Goal: Information Seeking & Learning: Learn about a topic

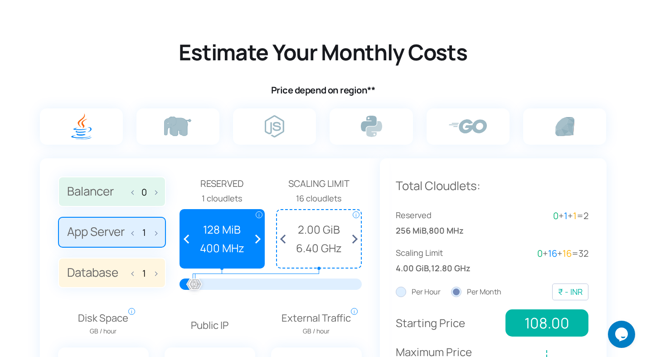
click at [0, 0] on img at bounding box center [0, 0] width 0 height 0
click at [0, 0] on input "radio" at bounding box center [0, 0] width 0 height 0
click at [354, 239] on span at bounding box center [352, 239] width 17 height 58
click at [285, 241] on span at bounding box center [285, 239] width 17 height 58
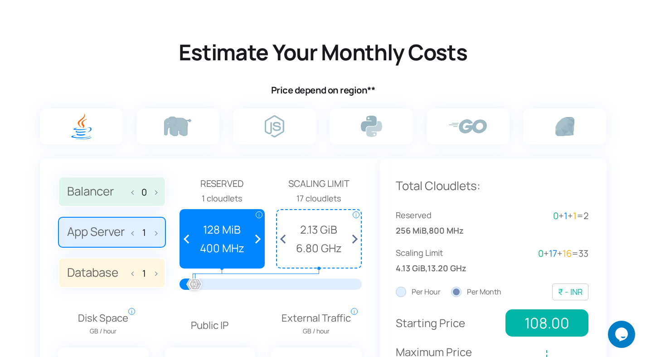
click at [285, 241] on span at bounding box center [285, 239] width 17 height 58
click at [284, 238] on span at bounding box center [285, 239] width 17 height 58
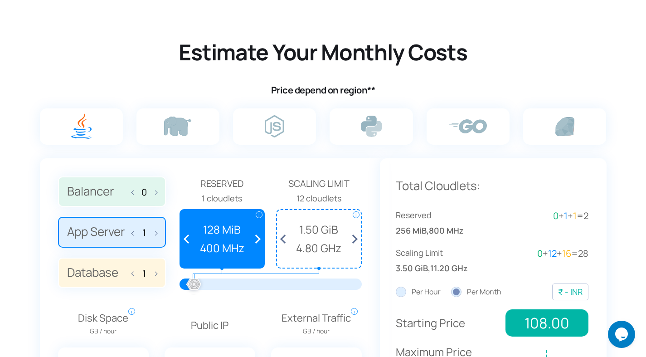
click at [284, 238] on span at bounding box center [285, 239] width 17 height 58
click at [266, 122] on img at bounding box center [274, 126] width 19 height 22
click at [0, 0] on input "radio" at bounding box center [0, 0] width 0 height 0
click at [258, 236] on span at bounding box center [255, 239] width 17 height 58
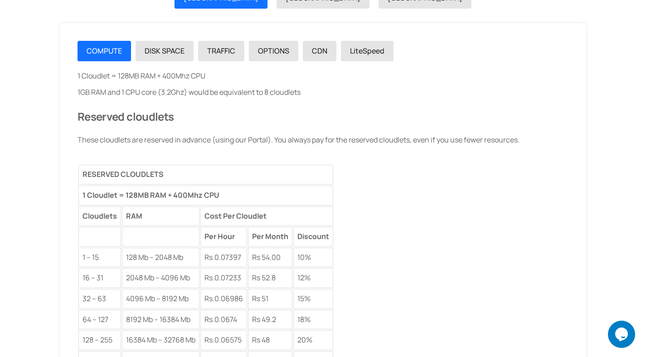
scroll to position [1110, 0]
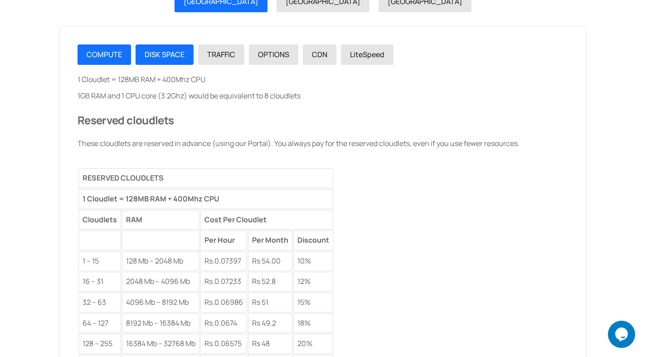
click at [161, 54] on span "DISK SPACE" at bounding box center [165, 54] width 40 height 10
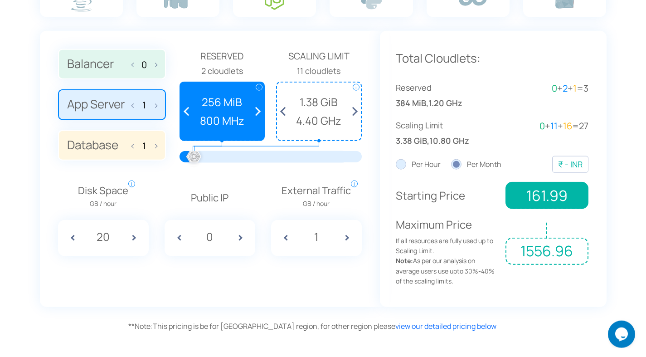
scroll to position [660, 0]
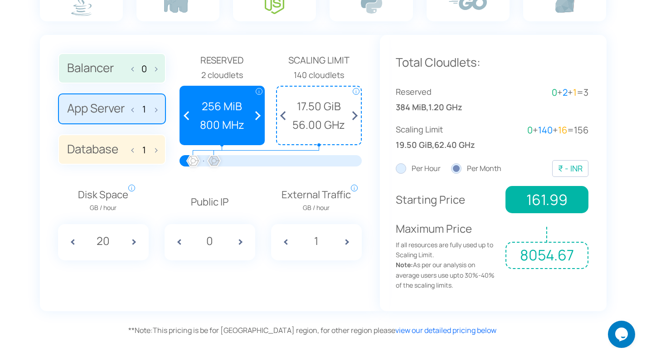
drag, startPoint x: 198, startPoint y: 158, endPoint x: 214, endPoint y: 160, distance: 16.4
click at [214, 160] on div at bounding box center [214, 161] width 20 height 20
click at [138, 242] on span at bounding box center [137, 242] width 23 height 36
click at [132, 243] on span at bounding box center [137, 242] width 23 height 36
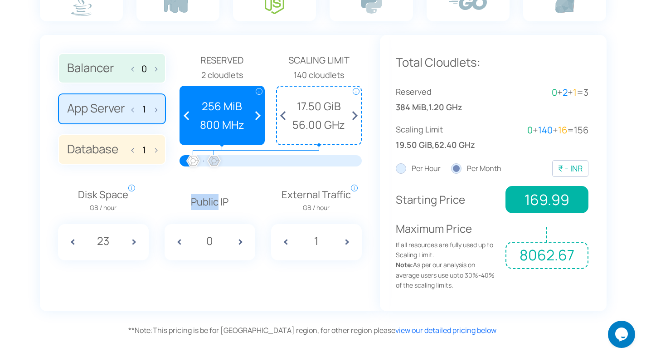
click at [133, 242] on span at bounding box center [137, 242] width 23 height 36
click at [134, 242] on span at bounding box center [137, 242] width 23 height 36
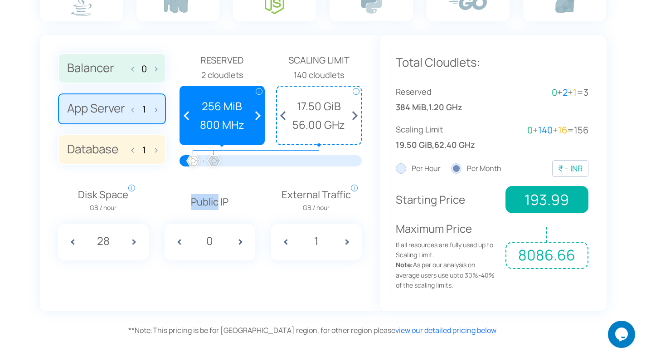
click at [134, 242] on span at bounding box center [137, 242] width 23 height 36
click at [116, 242] on input "32" at bounding box center [104, 240] width 34 height 17
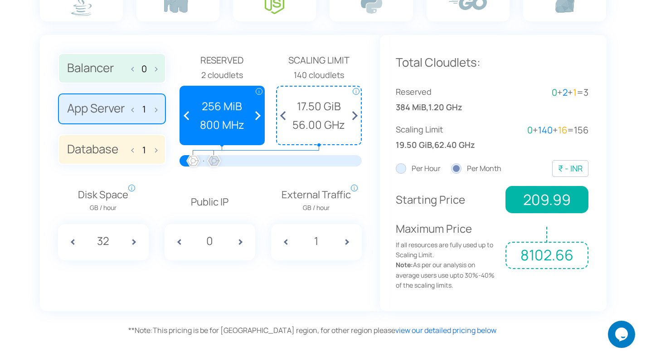
click at [116, 242] on input "32" at bounding box center [104, 240] width 34 height 17
type input "50"
click at [236, 240] on span at bounding box center [244, 242] width 23 height 36
type input "1"
click at [338, 240] on div "1" at bounding box center [316, 242] width 91 height 36
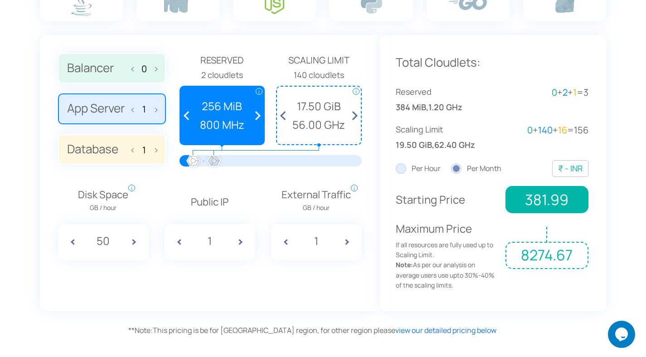
click at [328, 240] on input "1" at bounding box center [317, 240] width 34 height 17
click at [287, 240] on span at bounding box center [282, 242] width 23 height 36
click at [304, 239] on input "98" at bounding box center [317, 240] width 34 height 17
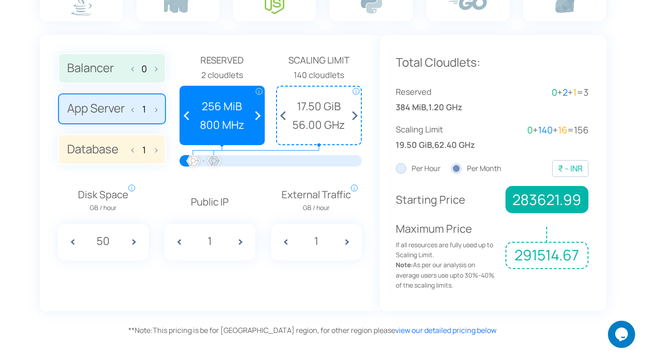
type input "1"
click at [290, 276] on div "Balancer 0 App Server 1 Database 1 Reserved 1 cloudlets i i" at bounding box center [210, 173] width 340 height 276
drag, startPoint x: 194, startPoint y: 163, endPoint x: 179, endPoint y: 163, distance: 15.0
click at [179, 163] on div "Balancer 0 App Server 1 Database 1 Reserved" at bounding box center [210, 113] width 304 height 121
click at [530, 202] on span "328.00" at bounding box center [547, 199] width 83 height 27
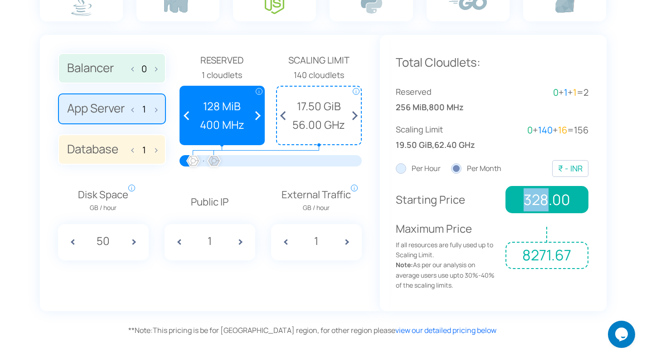
click at [530, 202] on span "328.00" at bounding box center [547, 199] width 83 height 27
click at [537, 188] on span "328.00" at bounding box center [547, 199] width 83 height 27
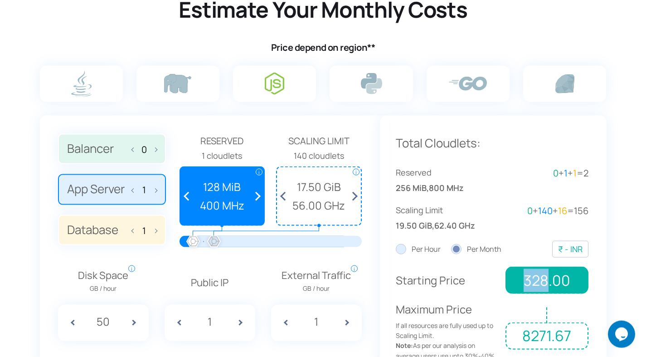
scroll to position [551, 0]
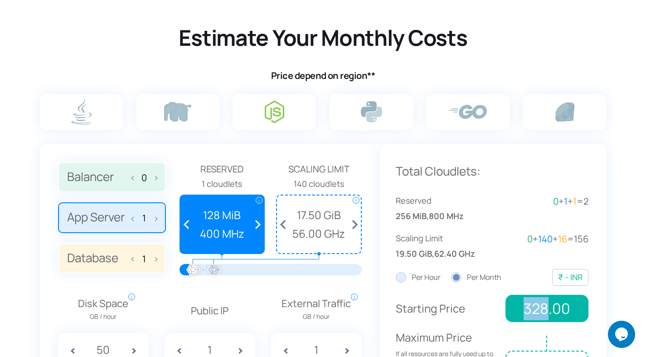
click at [278, 112] on img at bounding box center [274, 112] width 19 height 22
click at [0, 0] on input "radio" at bounding box center [0, 0] width 0 height 0
click at [138, 218] on span at bounding box center [135, 217] width 6 height 19
click at [136, 218] on span at bounding box center [135, 217] width 6 height 19
click at [156, 219] on span at bounding box center [154, 217] width 6 height 19
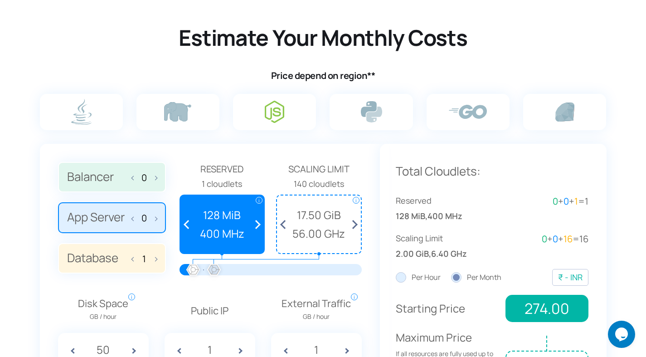
type input "1"
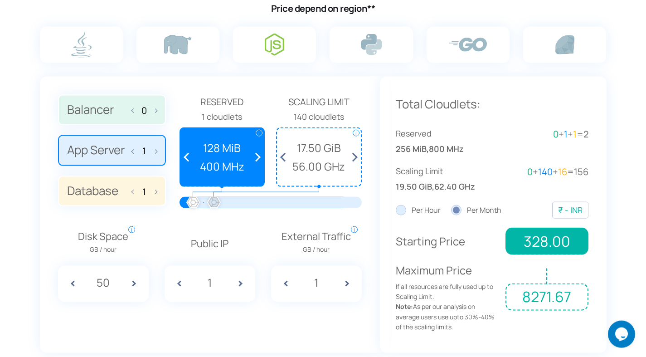
scroll to position [617, 0]
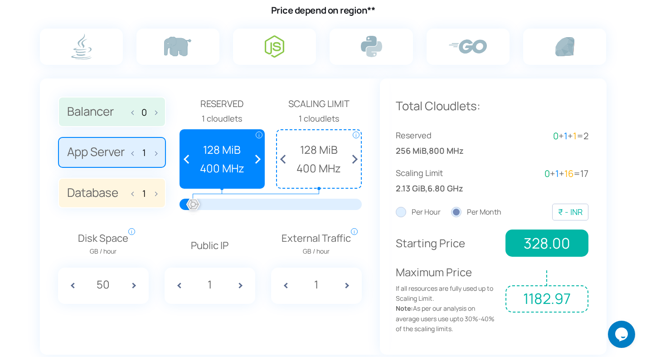
drag, startPoint x: 214, startPoint y: 205, endPoint x: 148, endPoint y: 194, distance: 67.1
click at [148, 194] on div "Balancer 0 App Server 1 Database 1 Reserved" at bounding box center [210, 157] width 304 height 121
click at [195, 200] on div at bounding box center [193, 205] width 20 height 20
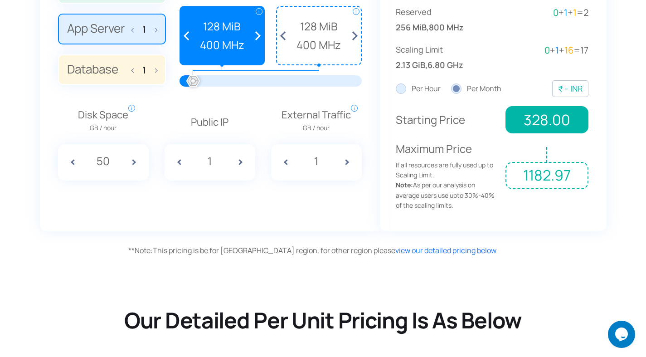
scroll to position [667, 0]
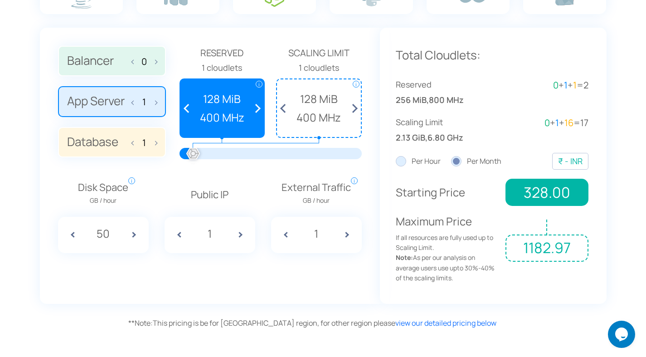
click at [329, 112] on span "400 MHz" at bounding box center [319, 117] width 75 height 17
click at [356, 102] on span at bounding box center [352, 108] width 17 height 58
click at [356, 103] on span at bounding box center [352, 108] width 17 height 58
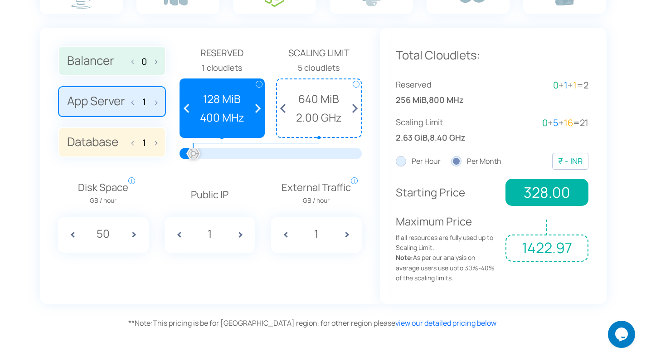
click at [356, 103] on span at bounding box center [352, 108] width 17 height 58
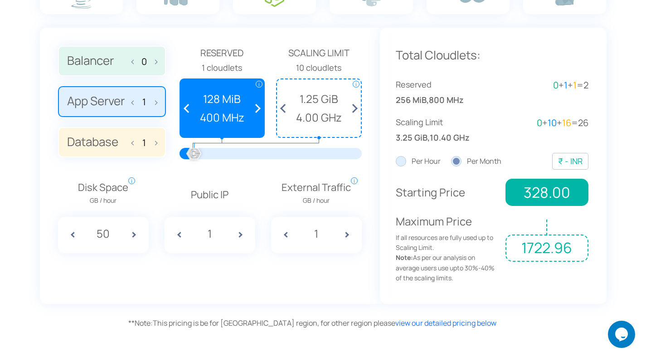
click at [356, 103] on span at bounding box center [352, 108] width 17 height 58
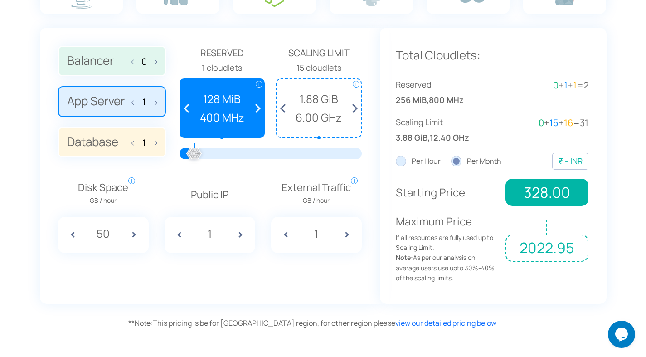
click at [356, 103] on span at bounding box center [352, 108] width 17 height 58
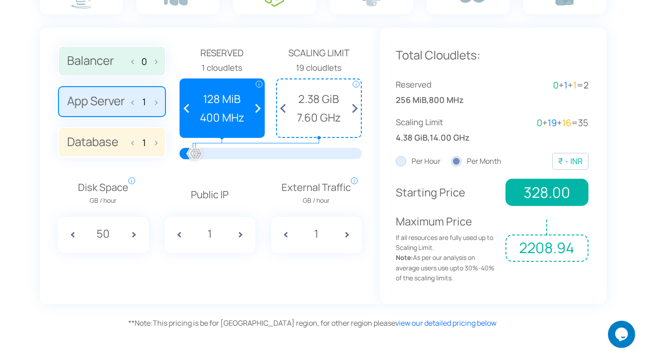
click at [356, 103] on span at bounding box center [352, 108] width 17 height 58
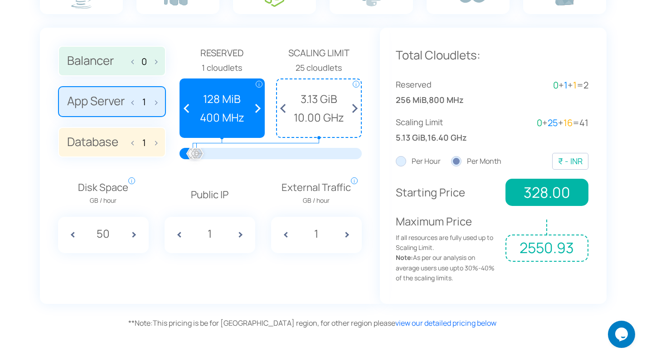
click at [356, 103] on span at bounding box center [352, 108] width 17 height 58
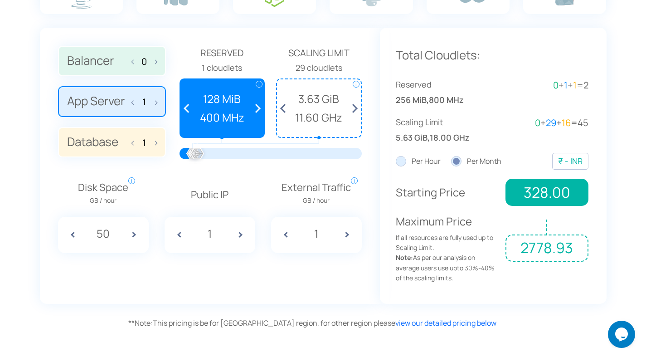
click at [356, 103] on span at bounding box center [352, 108] width 17 height 58
click at [283, 107] on span at bounding box center [285, 108] width 17 height 58
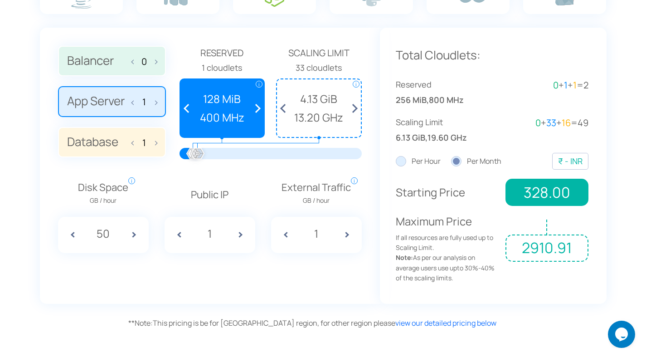
click at [283, 107] on span at bounding box center [285, 108] width 17 height 58
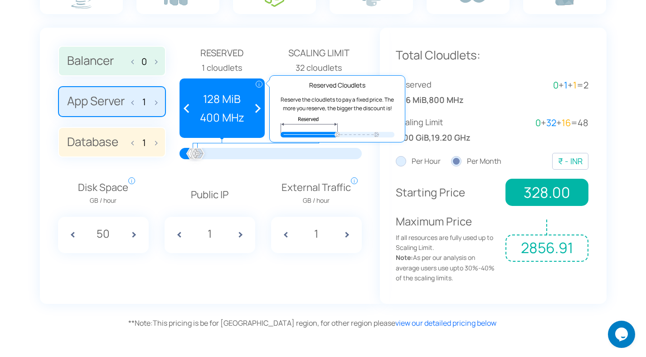
click at [260, 84] on span "i" at bounding box center [259, 84] width 7 height 7
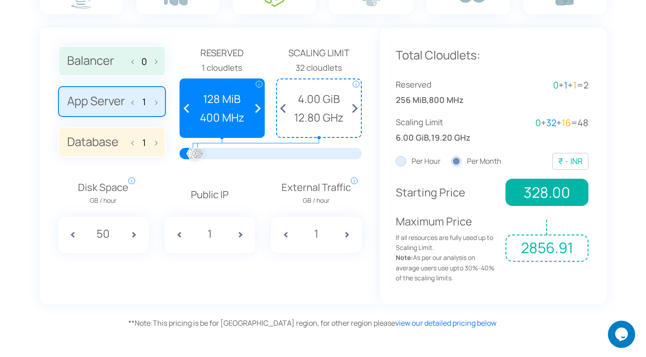
click at [352, 83] on span at bounding box center [352, 108] width 17 height 58
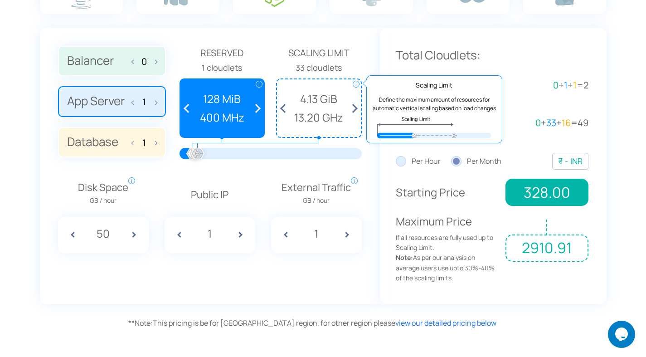
click at [354, 83] on span "i" at bounding box center [356, 84] width 7 height 7
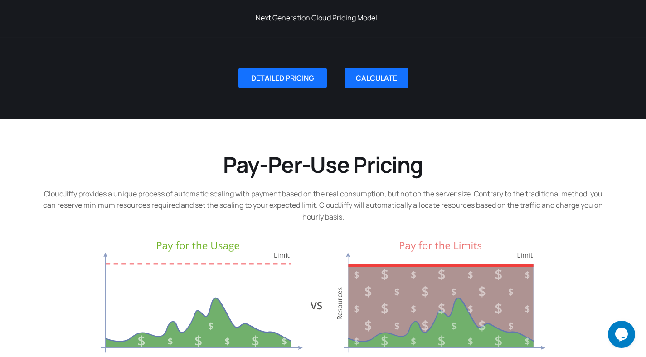
scroll to position [0, 0]
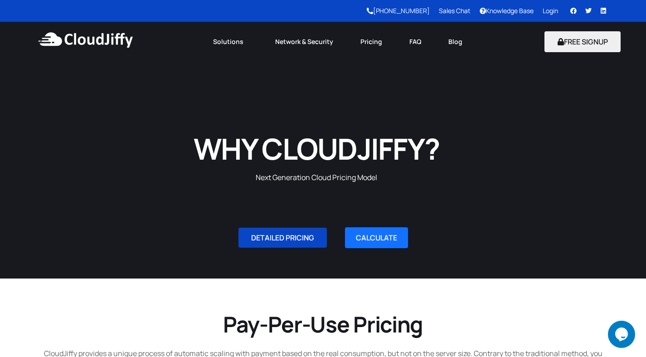
click at [286, 241] on span "DETAILED PRICING" at bounding box center [282, 237] width 63 height 7
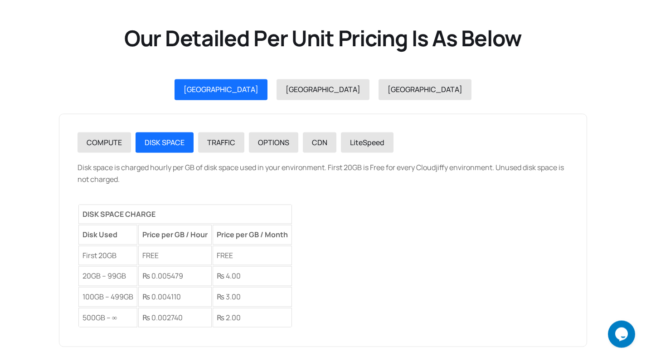
scroll to position [1022, 0]
click at [229, 139] on span "TRAFFIC" at bounding box center [221, 142] width 28 height 10
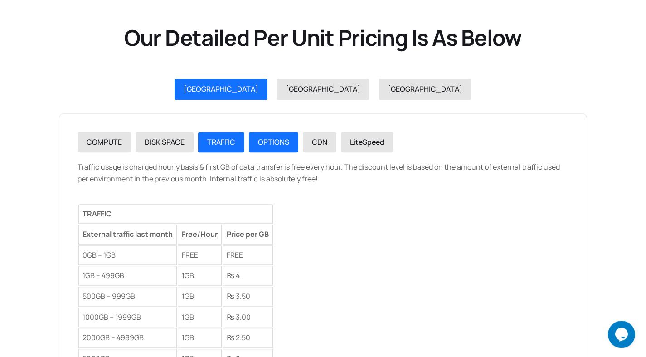
click at [271, 150] on link "OPTIONS" at bounding box center [273, 142] width 49 height 21
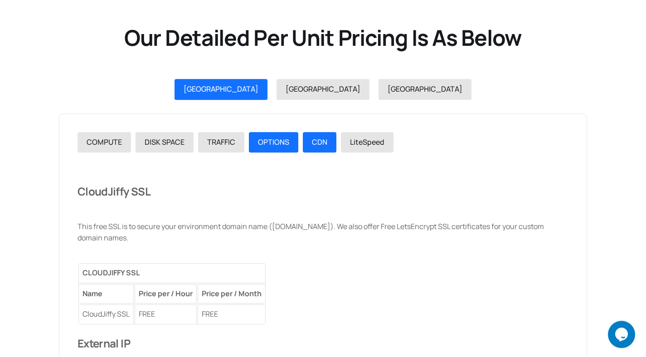
click at [328, 143] on link "CDN" at bounding box center [320, 142] width 34 height 21
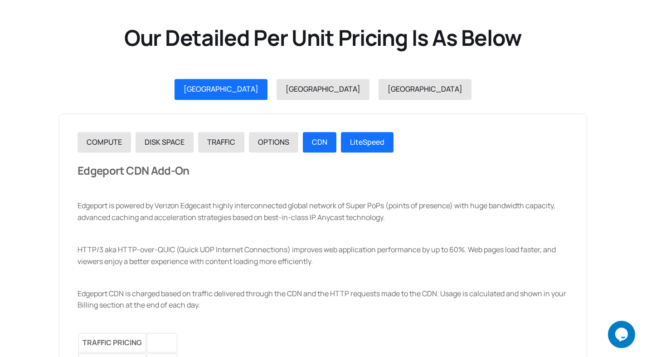
click at [372, 143] on span "LiteSpeed" at bounding box center [367, 142] width 34 height 10
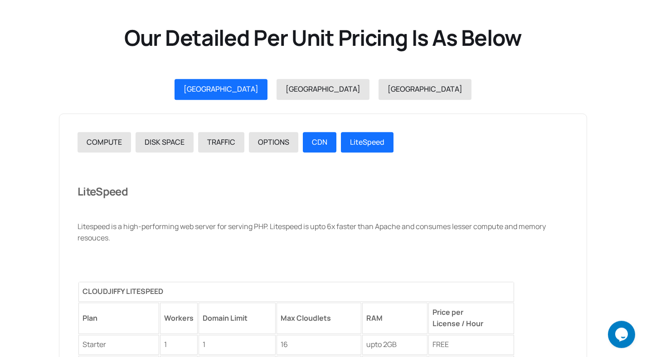
click at [313, 144] on span "CDN" at bounding box center [319, 142] width 15 height 10
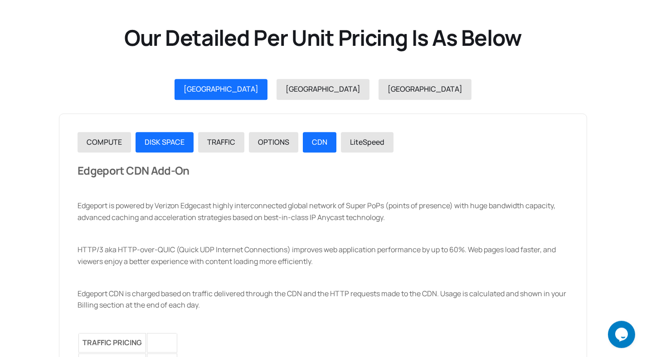
click at [185, 141] on link "DISK SPACE" at bounding box center [165, 142] width 58 height 21
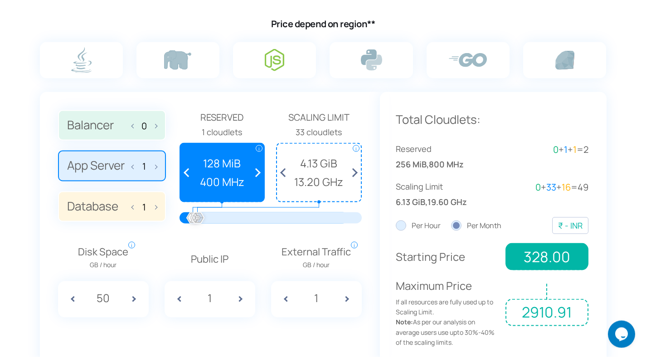
scroll to position [602, 0]
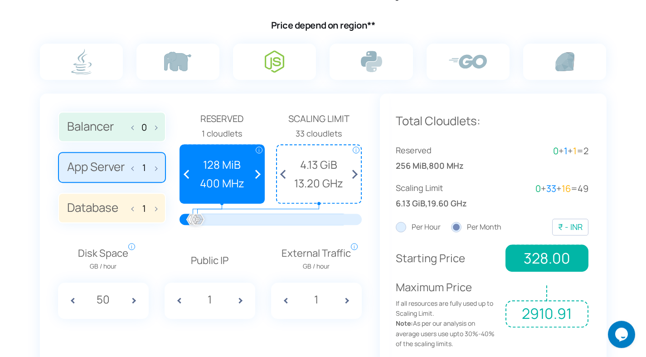
click at [314, 131] on div "33 cloudlets" at bounding box center [319, 133] width 86 height 13
click at [283, 171] on span at bounding box center [285, 174] width 17 height 58
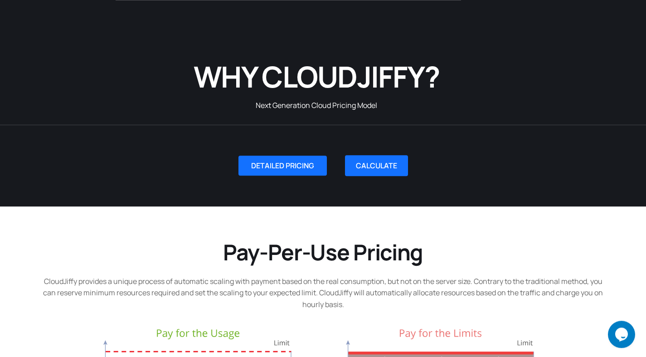
scroll to position [0, 0]
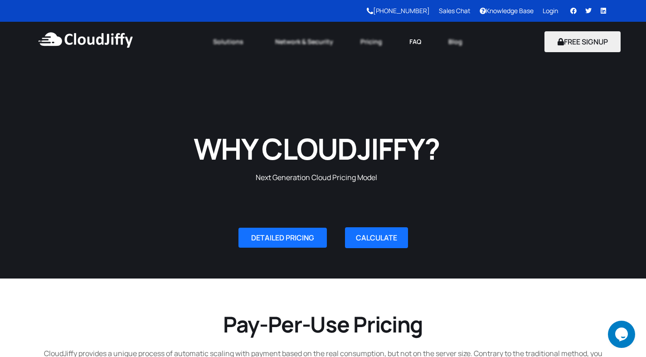
click at [409, 40] on link "FAQ" at bounding box center [415, 42] width 39 height 20
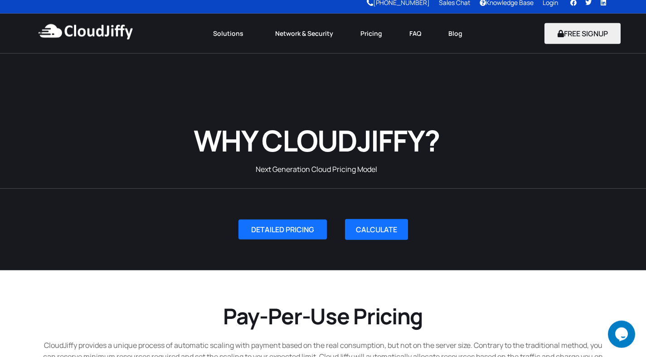
scroll to position [36, 0]
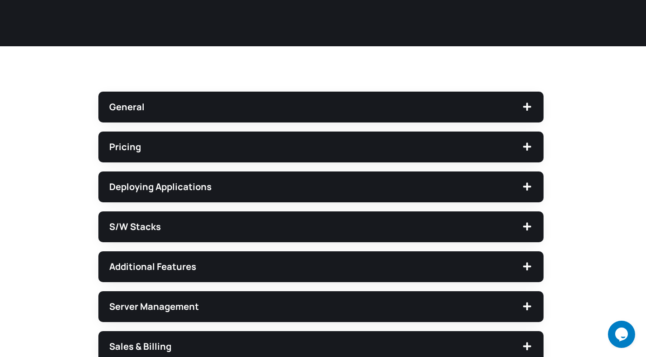
scroll to position [109, 0]
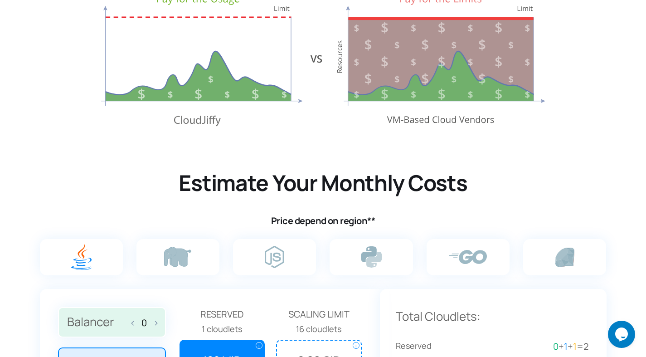
scroll to position [537, 0]
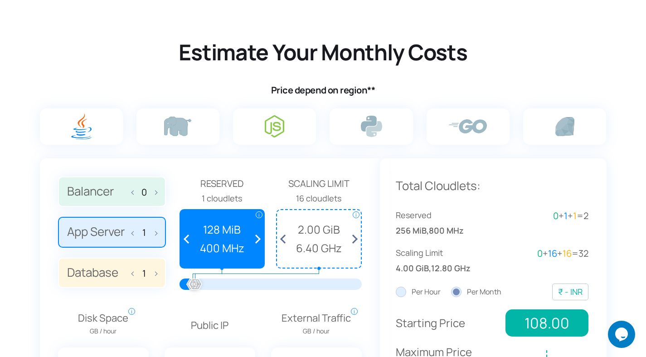
click at [271, 131] on img at bounding box center [274, 126] width 19 height 22
click at [0, 0] on input "radio" at bounding box center [0, 0] width 0 height 0
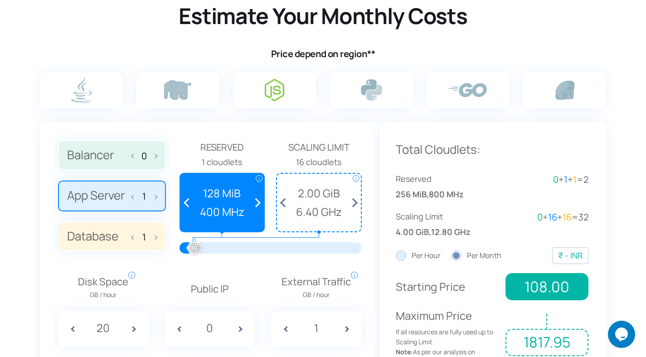
scroll to position [609, 0]
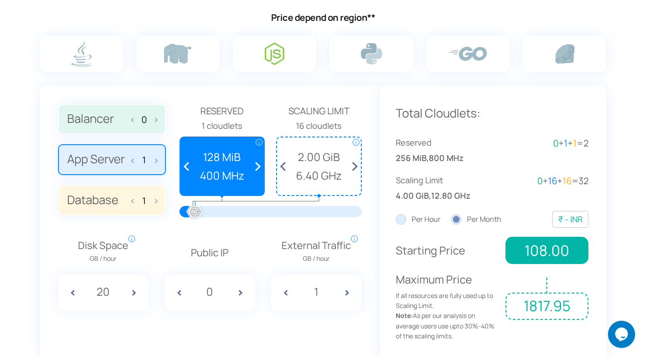
click at [242, 291] on span at bounding box center [244, 293] width 23 height 36
type input "1"
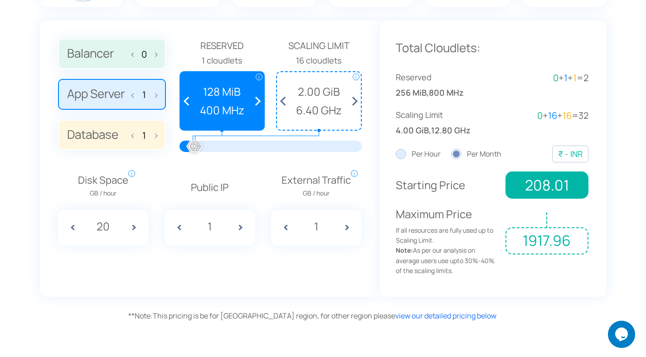
scroll to position [667, 0]
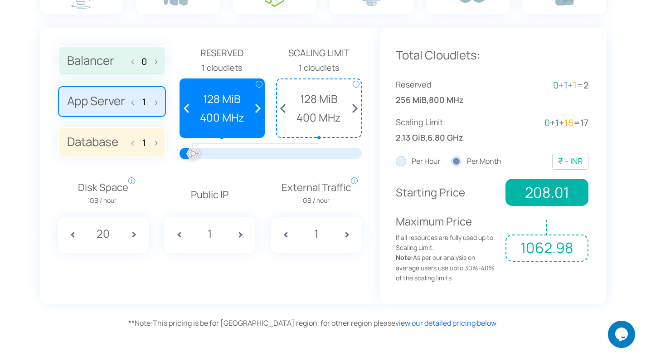
click at [192, 154] on div at bounding box center [193, 154] width 20 height 20
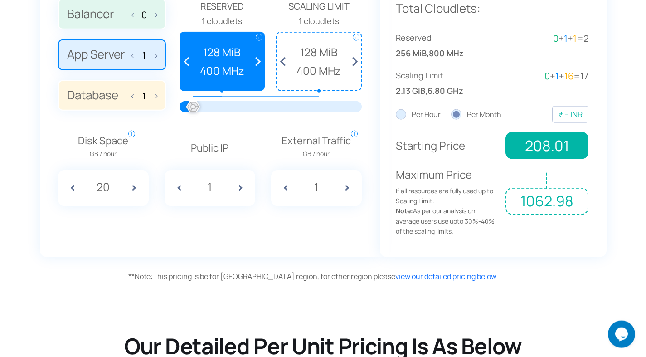
scroll to position [740, 0]
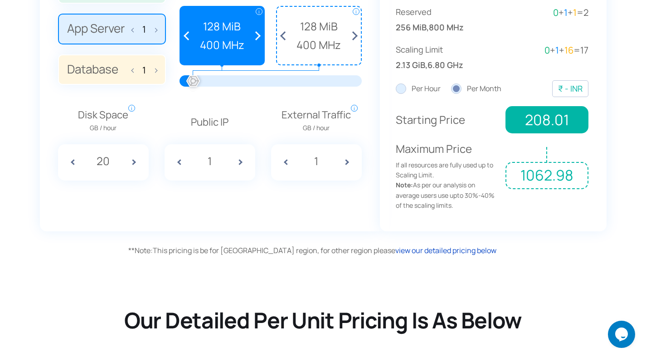
click at [399, 246] on link "view our detailed pricing below" at bounding box center [445, 250] width 101 height 10
click at [395, 251] on link "view our detailed pricing below" at bounding box center [445, 250] width 101 height 10
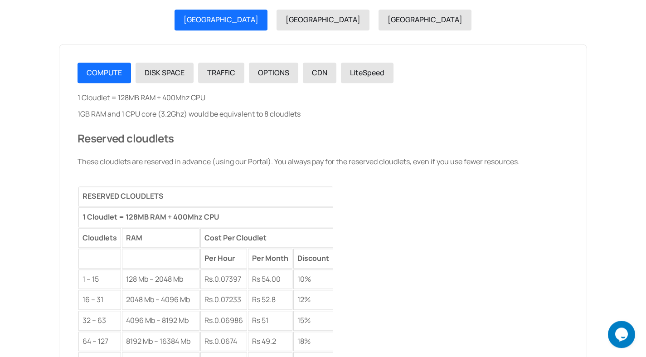
scroll to position [1110, 0]
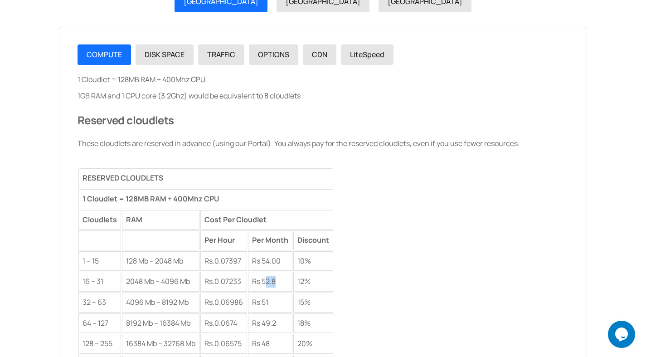
drag, startPoint x: 269, startPoint y: 283, endPoint x: 280, endPoint y: 282, distance: 10.9
click at [280, 282] on td "Rs 52.8" at bounding box center [270, 282] width 44 height 20
drag, startPoint x: 267, startPoint y: 282, endPoint x: 278, endPoint y: 282, distance: 11.8
click at [278, 282] on td "Rs 52.8" at bounding box center [270, 282] width 44 height 20
copy td "52.8"
